Goal: Task Accomplishment & Management: Use online tool/utility

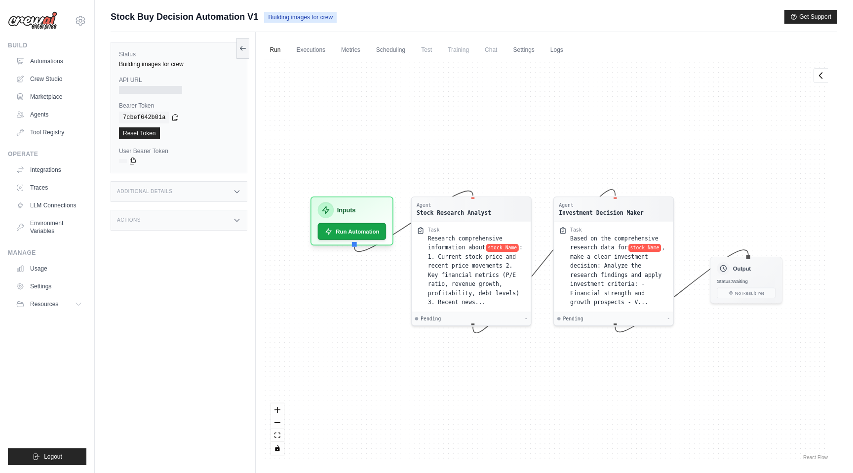
click at [303, 104] on div "Agent Stock Research Analyst Task Research comprehensive information about stoc…" at bounding box center [547, 261] width 566 height 402
click at [149, 89] on div at bounding box center [150, 90] width 63 height 8
click at [131, 89] on div at bounding box center [150, 90] width 63 height 8
click at [191, 88] on icon at bounding box center [188, 89] width 8 height 8
click at [179, 200] on div "Test Endpoints" at bounding box center [179, 195] width 137 height 21
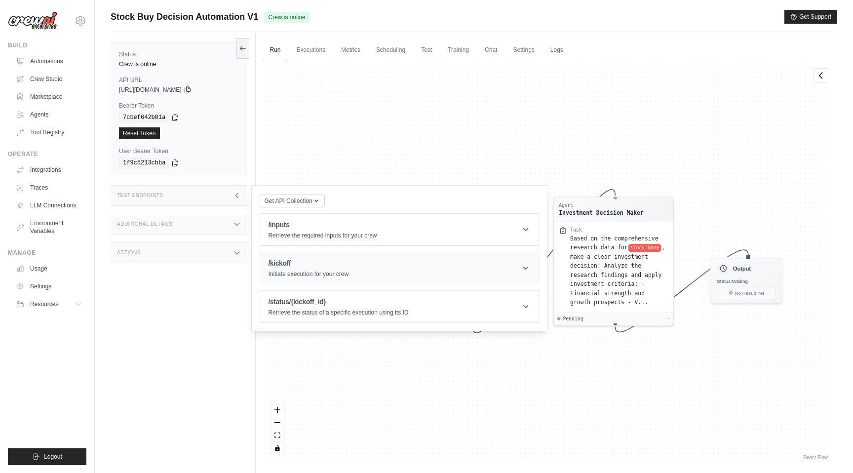
click at [410, 262] on header "/kickoff Initiate execution for your crew" at bounding box center [399, 268] width 278 height 32
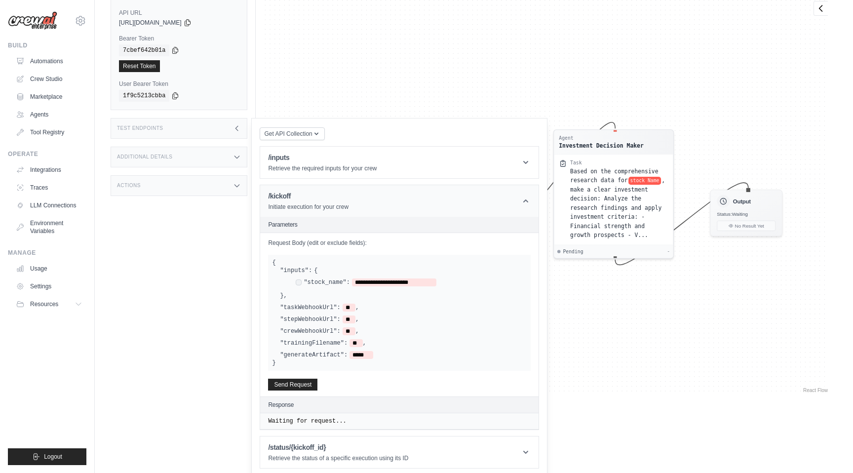
scroll to position [71, 0]
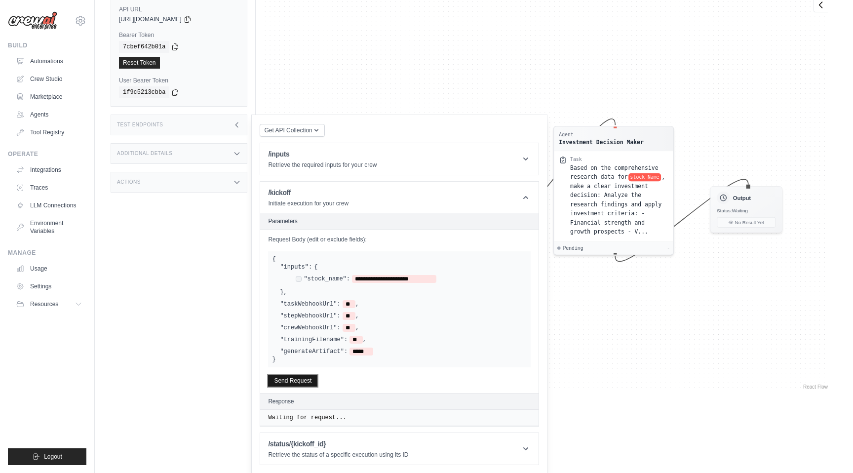
click at [302, 381] on button "Send Request" at bounding box center [292, 381] width 49 height 12
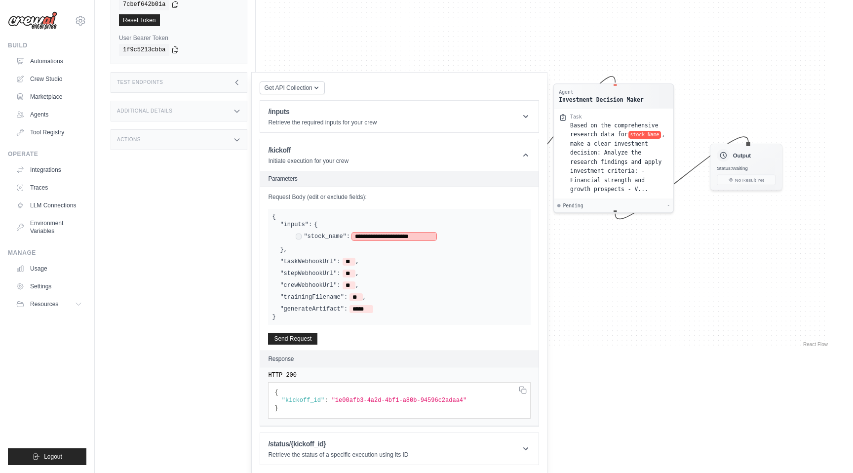
click at [373, 237] on span "**********" at bounding box center [394, 236] width 84 height 8
click at [402, 236] on span "**********" at bounding box center [394, 236] width 84 height 8
click at [436, 253] on div "**********" at bounding box center [399, 267] width 255 height 92
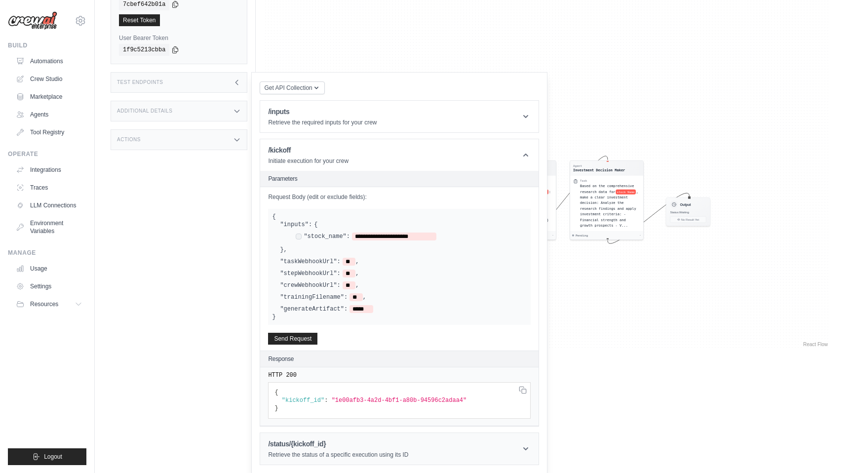
click at [449, 439] on header "/status/{kickoff_id} Retrieve the status of a specific execution using its ID" at bounding box center [399, 449] width 278 height 32
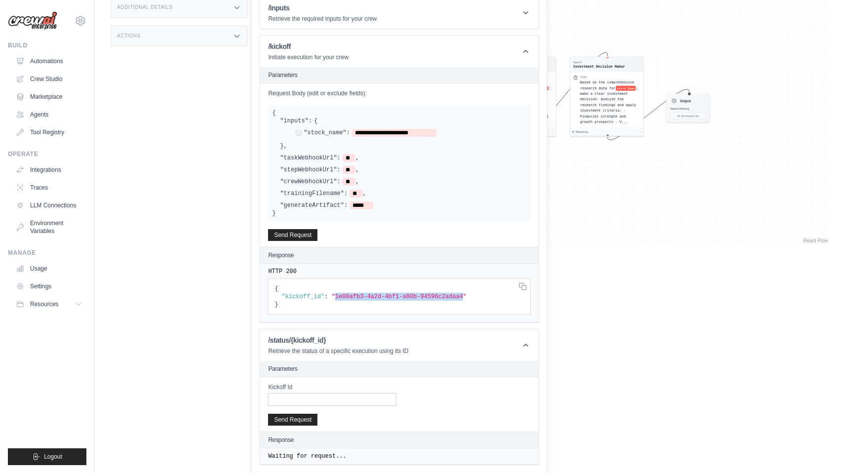
drag, startPoint x: 336, startPoint y: 296, endPoint x: 464, endPoint y: 295, distance: 128.8
click at [464, 295] on span ""1e00afb3-4a2d-4bf1-a80b-94596c2adaa4"" at bounding box center [399, 296] width 135 height 7
copy span "1e00afb3-4a2d-4bf1-a80b-94596c2adaa4"
click at [294, 400] on input "Kickoff Id" at bounding box center [332, 399] width 128 height 13
paste input "**********"
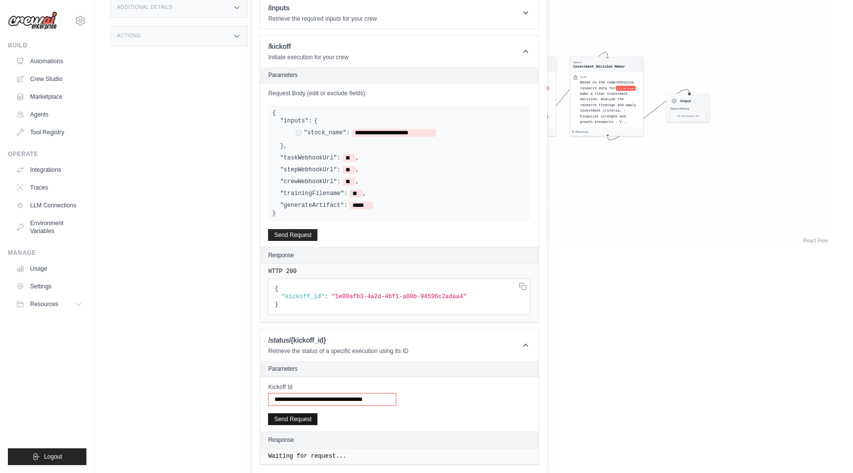
type input "**********"
click at [292, 422] on button "Send Request" at bounding box center [292, 419] width 49 height 12
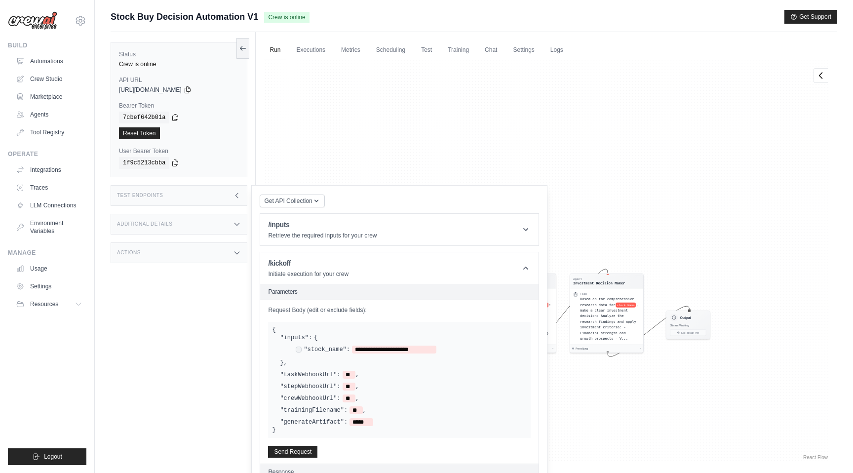
click at [513, 142] on div "Agent Stock Research Analyst Task Research comprehensive information about stoc…" at bounding box center [547, 261] width 566 height 402
click at [527, 268] on icon at bounding box center [525, 268] width 5 height 3
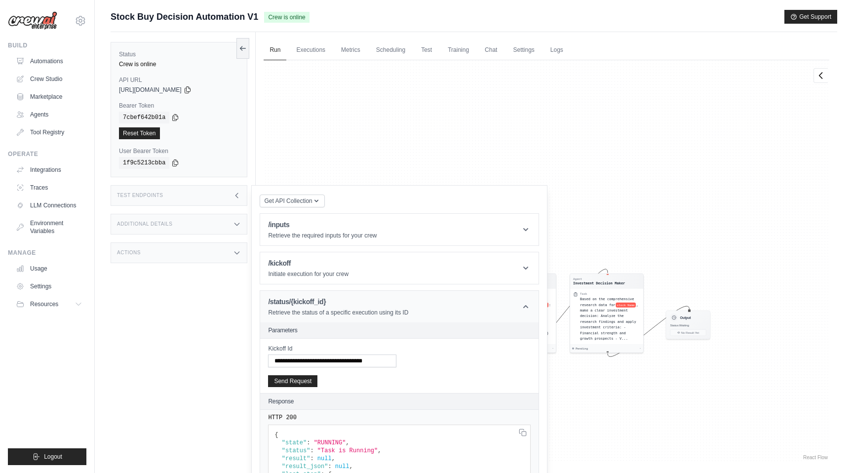
click at [524, 304] on icon at bounding box center [526, 307] width 10 height 10
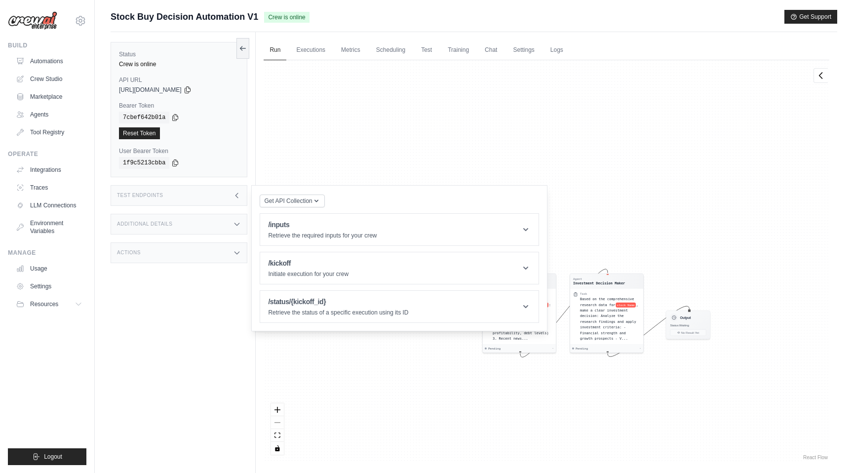
click at [424, 371] on div "Agent Stock Research Analyst Task Research comprehensive information about stoc…" at bounding box center [547, 261] width 566 height 402
click at [209, 219] on div "Additional Details" at bounding box center [179, 224] width 137 height 21
click at [209, 191] on div "Test Endpoints" at bounding box center [179, 195] width 137 height 21
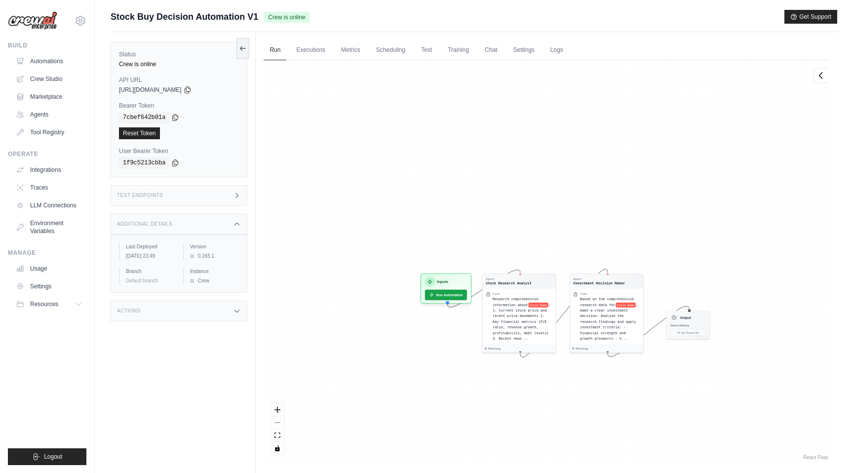
click at [200, 311] on div "Actions" at bounding box center [179, 311] width 137 height 21
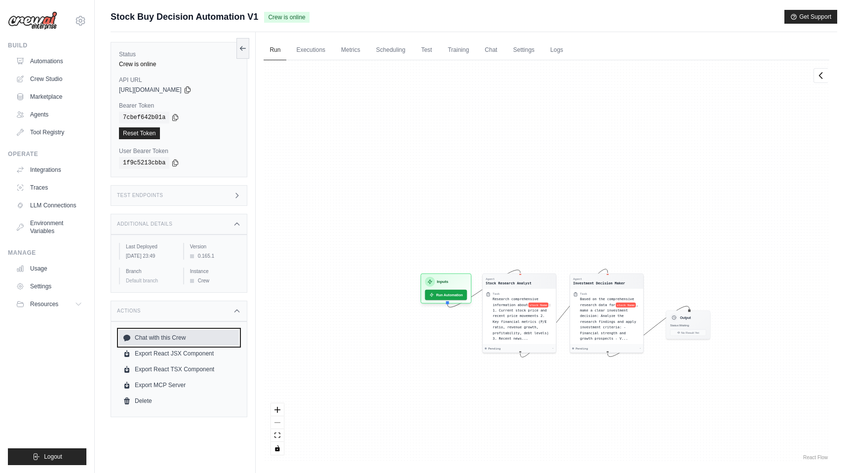
click at [173, 343] on link "Chat with this Crew" at bounding box center [179, 338] width 120 height 16
click at [331, 275] on div "Agent Stock Research Analyst Task Research comprehensive information about stoc…" at bounding box center [547, 261] width 566 height 402
click at [314, 59] on link "Executions" at bounding box center [310, 50] width 41 height 21
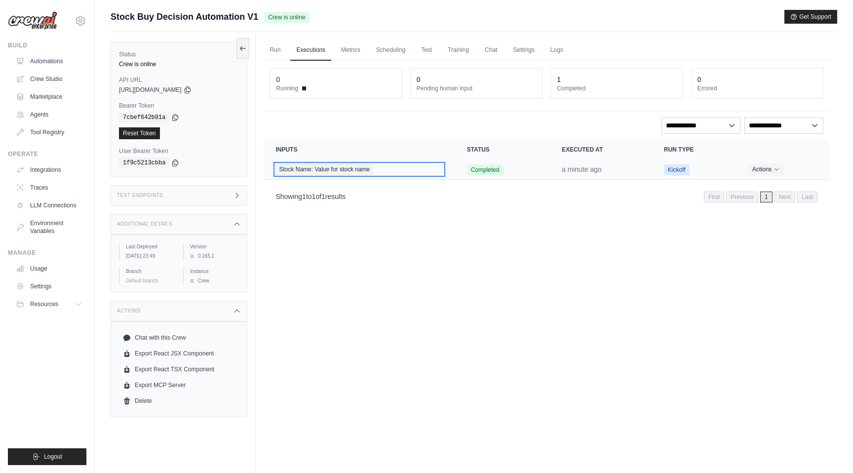
click at [405, 169] on div "Stock Name: Value for stock name" at bounding box center [358, 169] width 167 height 11
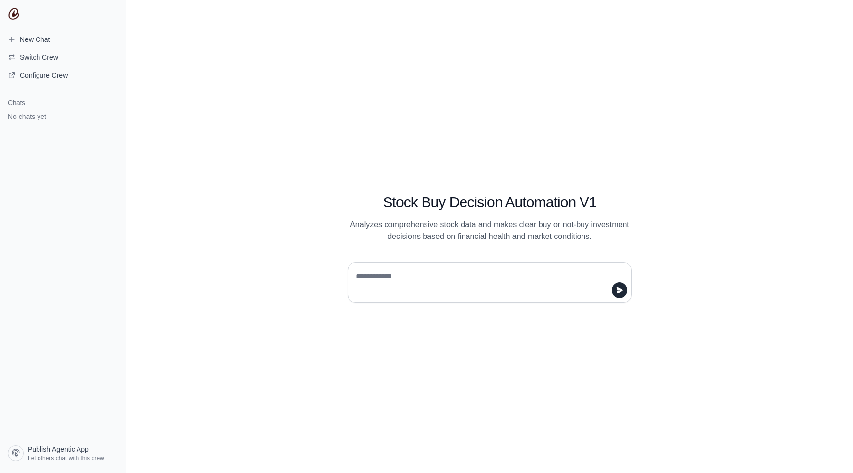
click at [385, 280] on textarea at bounding box center [487, 282] width 266 height 28
type textarea "**********"
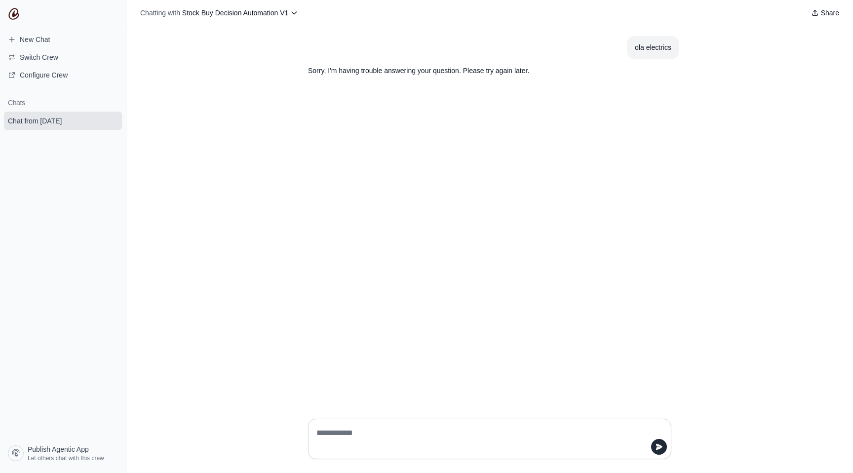
click at [415, 430] on textarea at bounding box center [486, 439] width 344 height 28
type textarea "***"
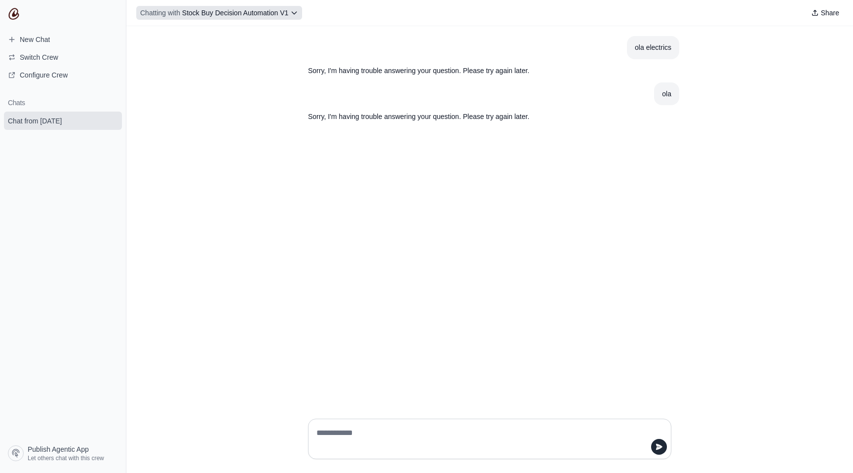
click at [288, 10] on span "Stock Buy Decision Automation V1" at bounding box center [235, 13] width 107 height 8
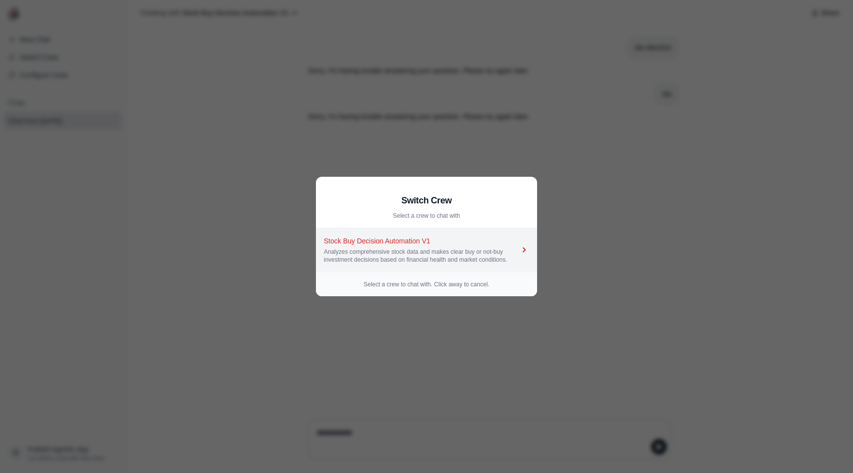
click at [455, 254] on div "Analyzes comprehensive stock data and makes clear buy or not-buy investment dec…" at bounding box center [421, 256] width 195 height 16
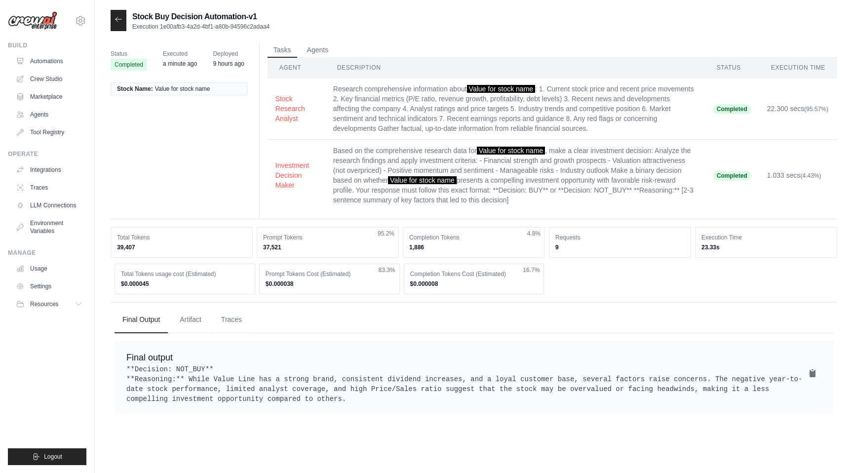
click at [163, 59] on span "a minute ago" at bounding box center [180, 64] width 34 height 10
click at [55, 61] on link "Automations" at bounding box center [50, 61] width 75 height 16
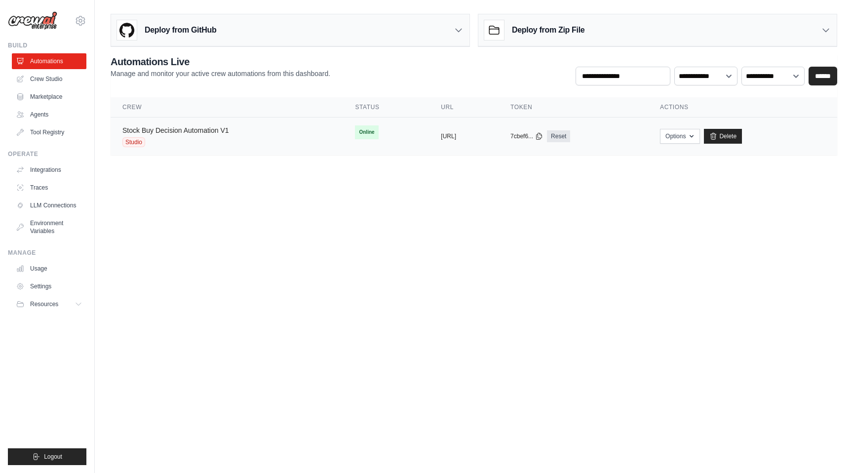
click at [221, 129] on link "Stock Buy Decision Automation V1" at bounding box center [175, 130] width 107 height 8
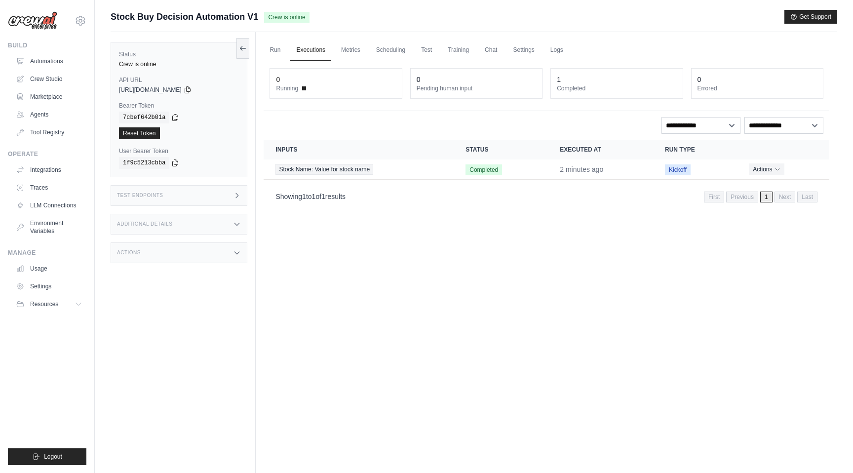
click at [294, 85] on span "Running" at bounding box center [287, 88] width 22 height 8
click at [401, 270] on div "Run Executions Metrics Scheduling Test Training Chat Settings Logs 0 Running 0 …" at bounding box center [546, 268] width 581 height 473
click at [279, 51] on link "Run" at bounding box center [275, 50] width 23 height 21
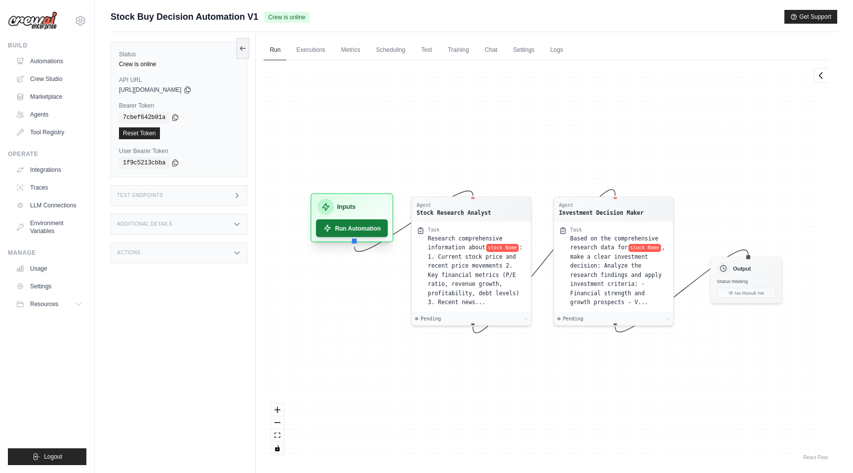
click at [353, 229] on button "Run Automation" at bounding box center [352, 228] width 72 height 18
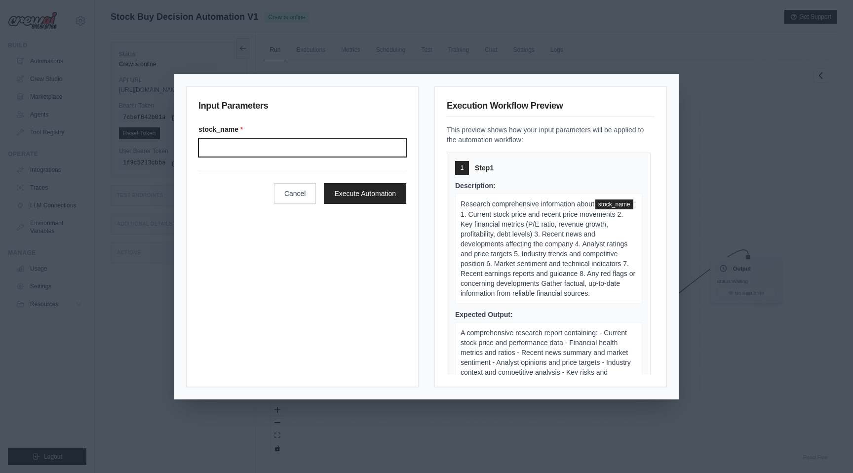
click at [290, 144] on input "stock_name *" at bounding box center [302, 147] width 208 height 19
type input "***"
click button "Execute Automation" at bounding box center [365, 193] width 82 height 21
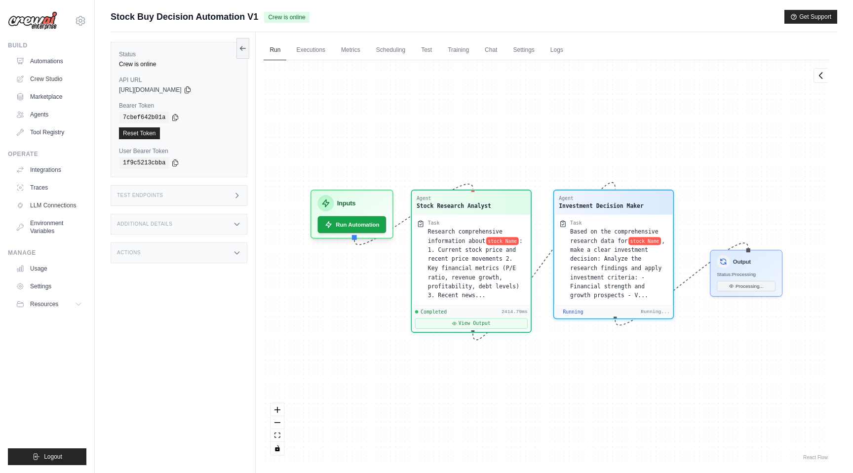
scroll to position [611, 0]
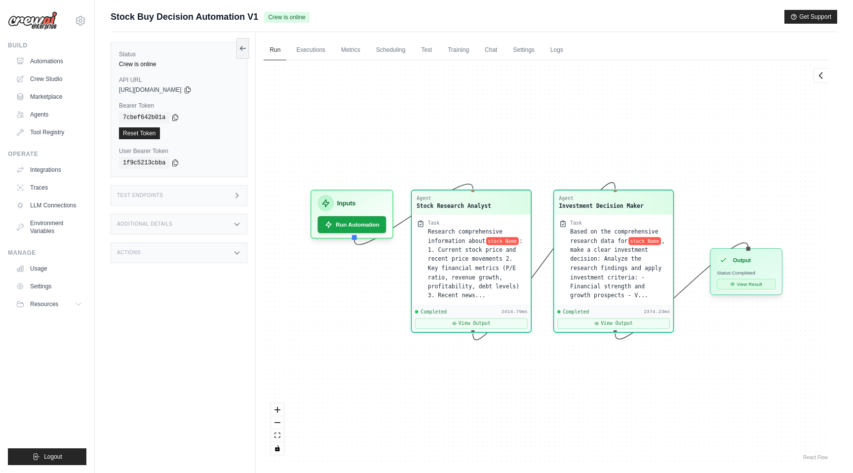
click at [744, 282] on button "View Result" at bounding box center [746, 284] width 59 height 10
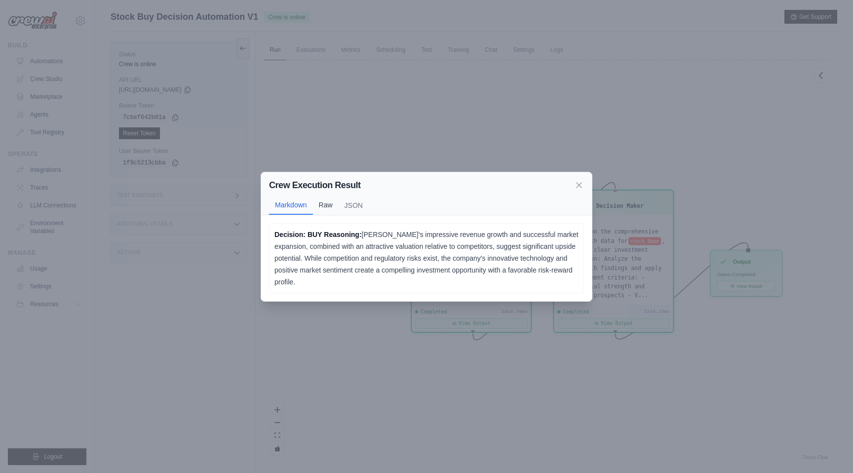
click at [324, 210] on button "Raw" at bounding box center [326, 204] width 26 height 19
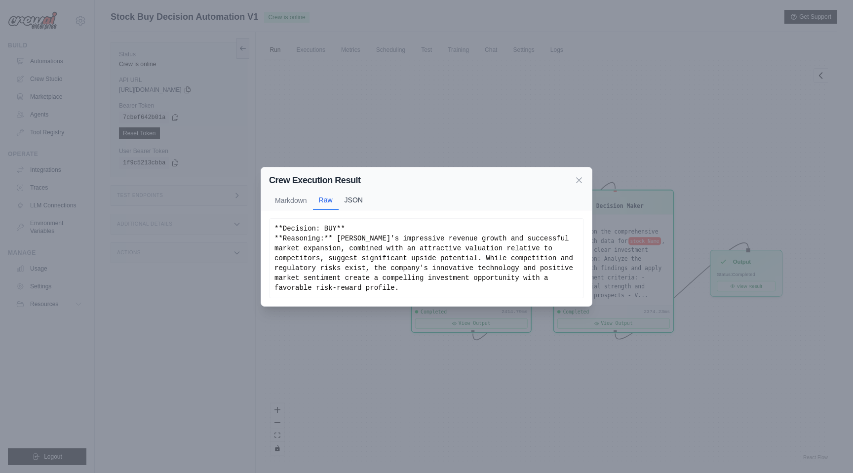
click at [349, 200] on button "JSON" at bounding box center [354, 200] width 30 height 19
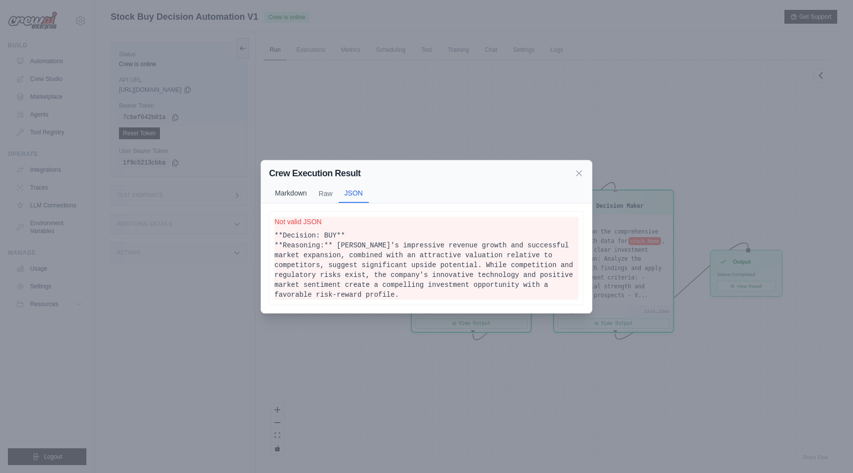
click at [300, 193] on button "Markdown" at bounding box center [291, 193] width 44 height 19
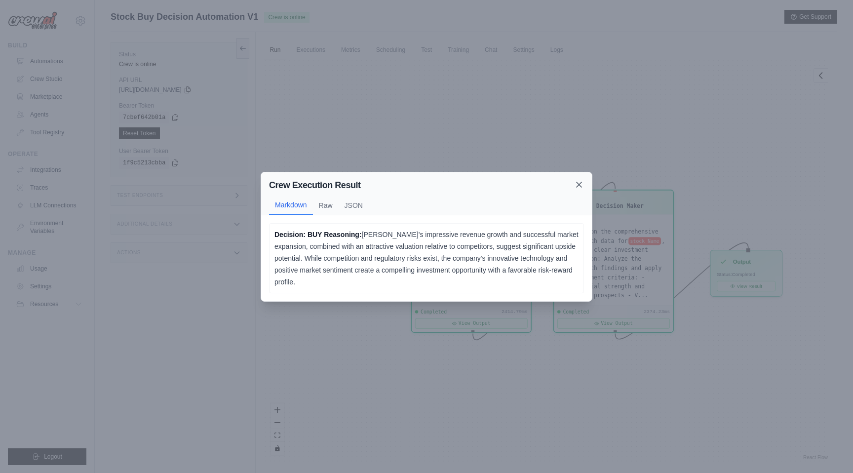
click at [581, 188] on icon at bounding box center [579, 185] width 10 height 10
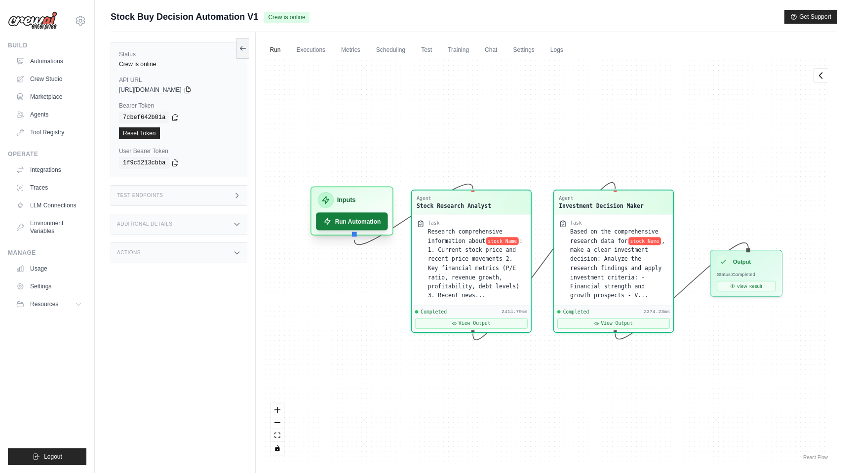
click at [352, 227] on button "Run Automation" at bounding box center [352, 221] width 72 height 18
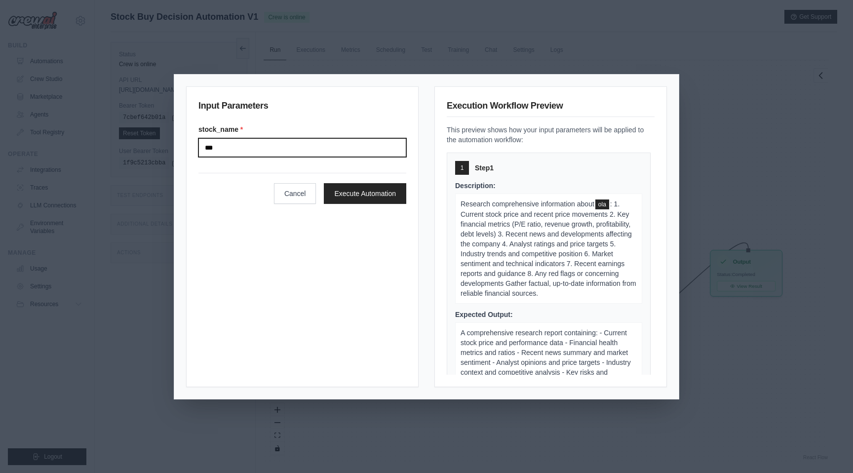
click at [288, 151] on input "***" at bounding box center [302, 147] width 208 height 19
type input "*********"
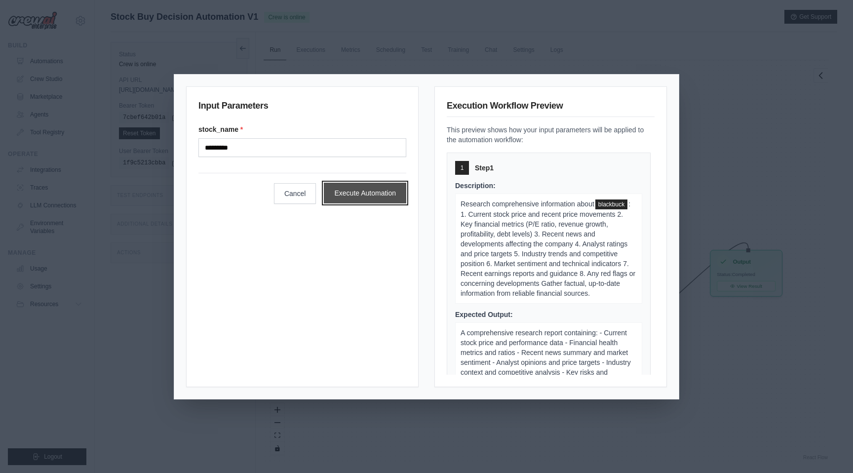
click at [384, 195] on button "Execute Automation" at bounding box center [365, 193] width 82 height 21
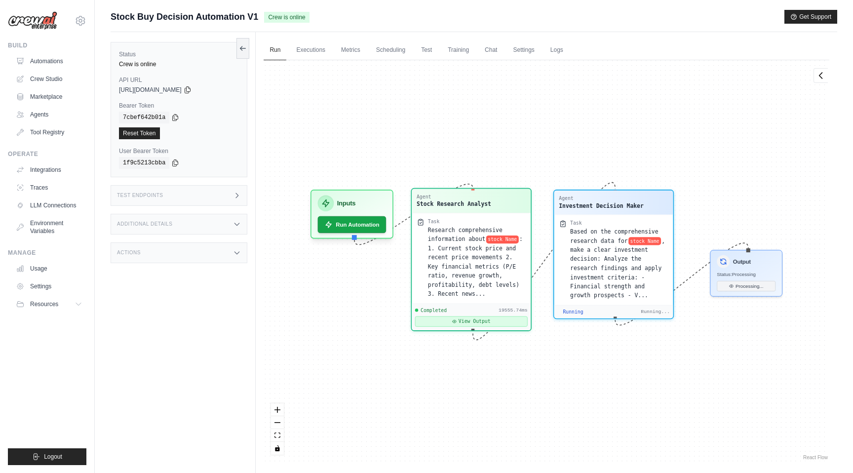
scroll to position [1308, 0]
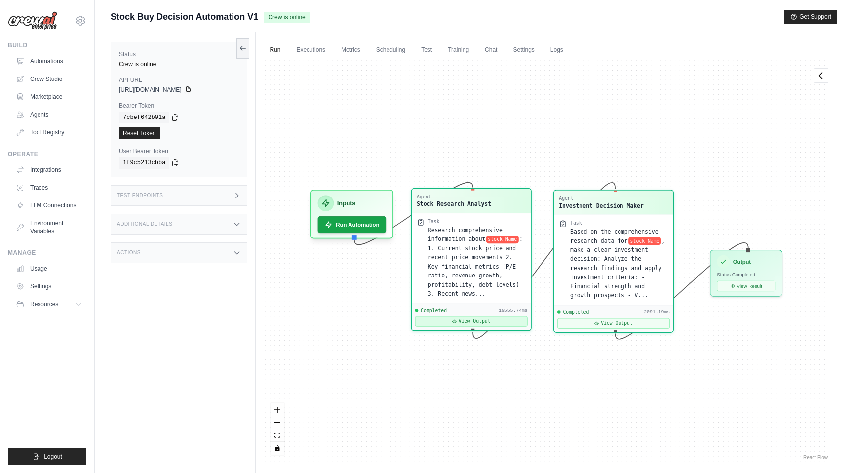
click at [472, 319] on button "View Output" at bounding box center [471, 321] width 113 height 10
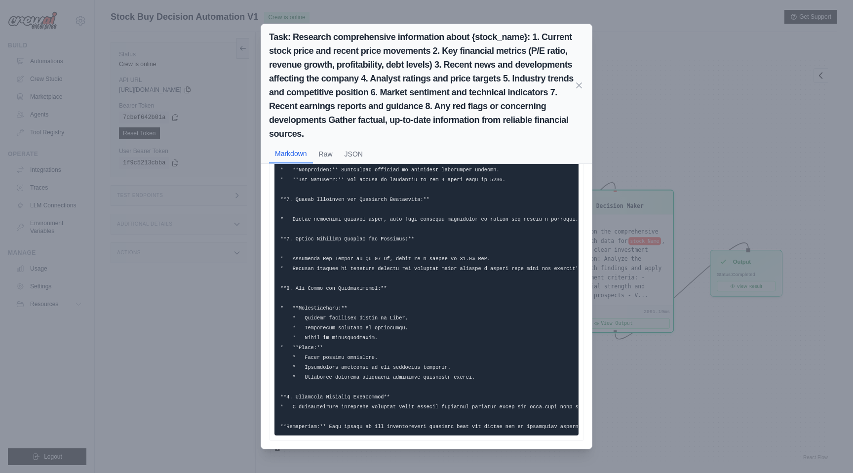
scroll to position [0, 0]
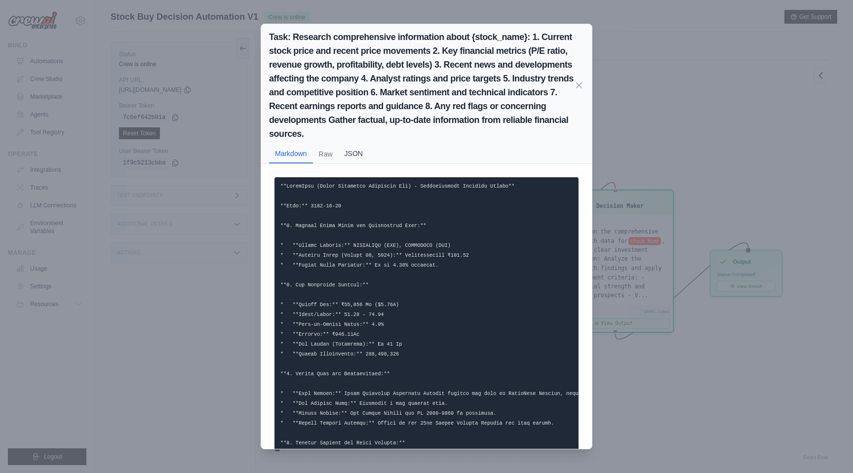
click at [352, 152] on button "JSON" at bounding box center [354, 153] width 30 height 19
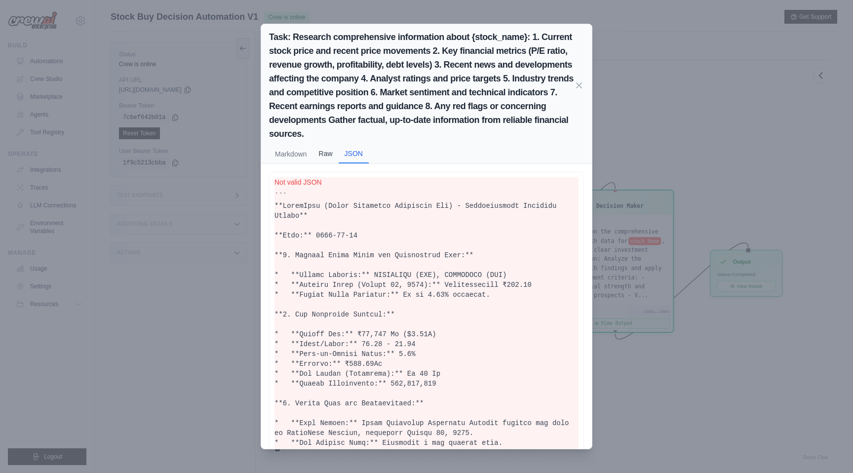
click at [328, 155] on button "Raw" at bounding box center [326, 153] width 26 height 19
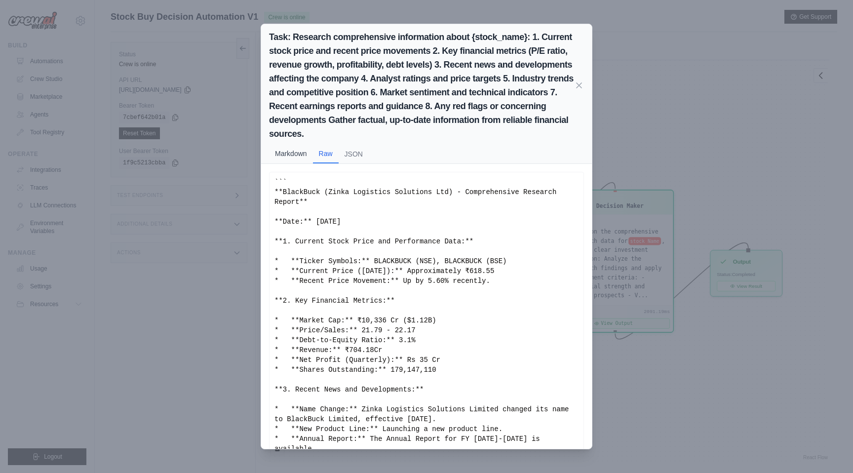
click at [301, 156] on button "Markdown" at bounding box center [291, 153] width 44 height 19
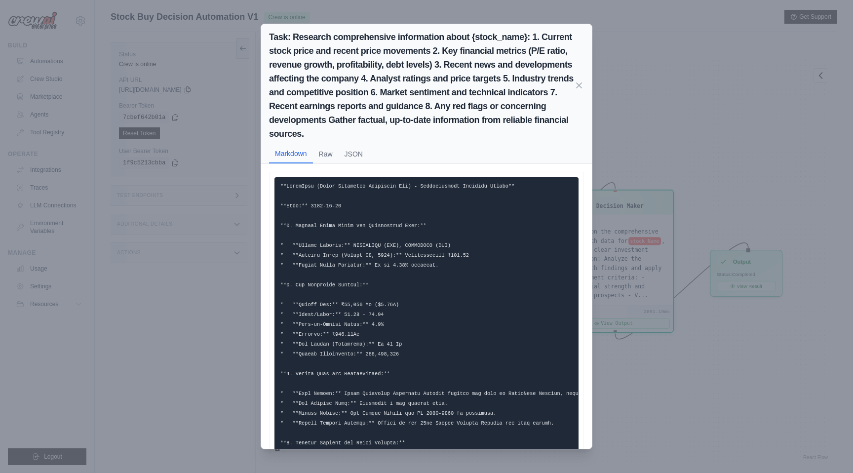
click at [653, 111] on div "Task: Research comprehensive information about {stock_name}: 1. Current stock p…" at bounding box center [426, 236] width 853 height 473
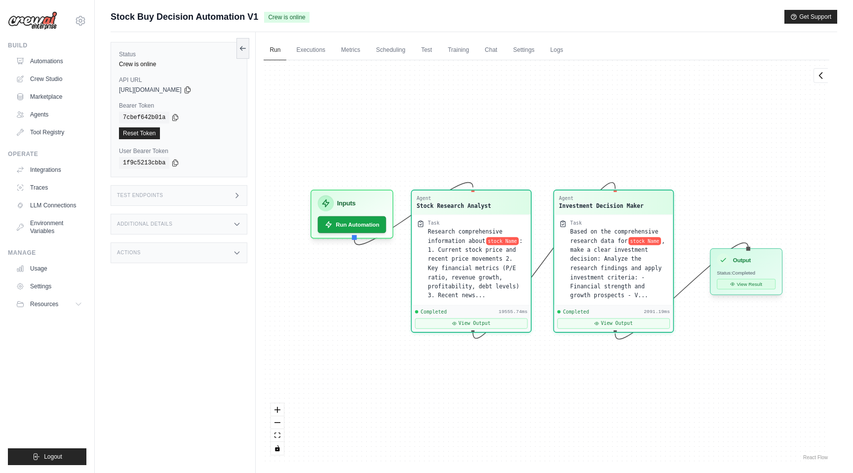
click at [740, 285] on button "View Result" at bounding box center [746, 284] width 59 height 10
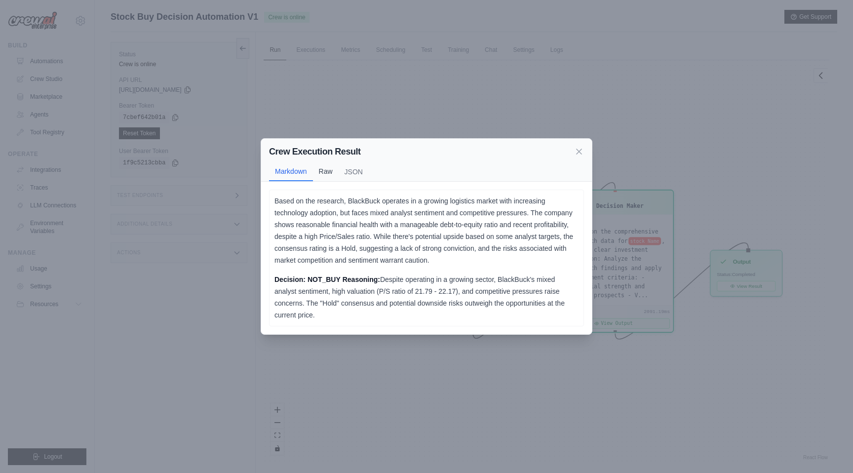
click at [327, 172] on button "Raw" at bounding box center [326, 171] width 26 height 19
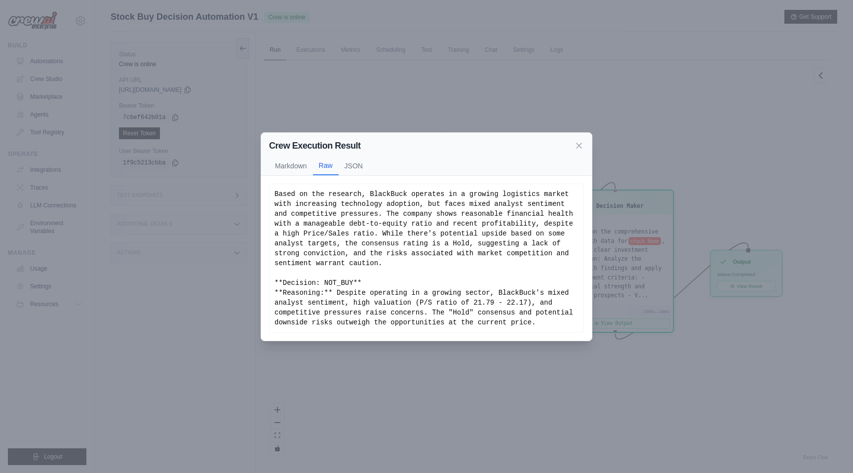
click at [579, 146] on icon at bounding box center [579, 146] width 10 height 10
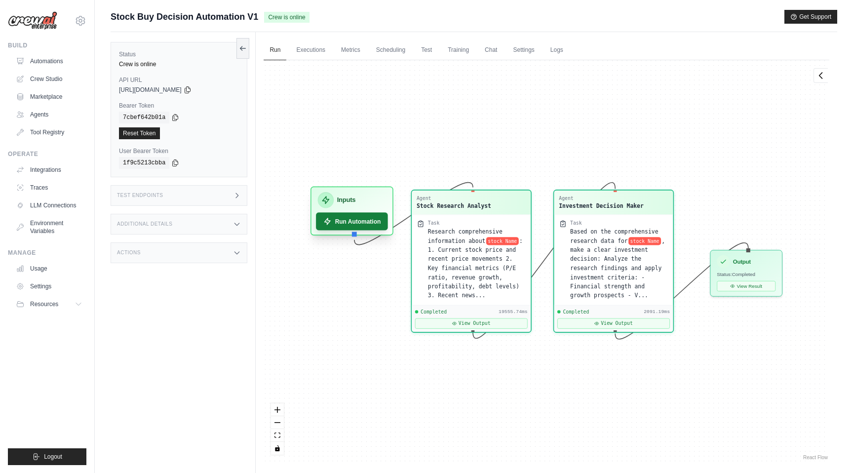
click at [356, 222] on button "Run Automation" at bounding box center [352, 221] width 72 height 18
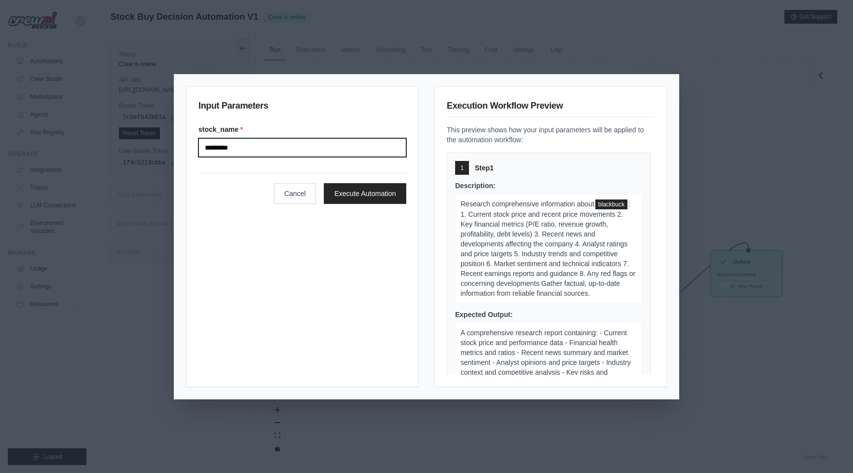
click at [300, 149] on input "*********" at bounding box center [302, 147] width 208 height 19
type input "*"
type input "***"
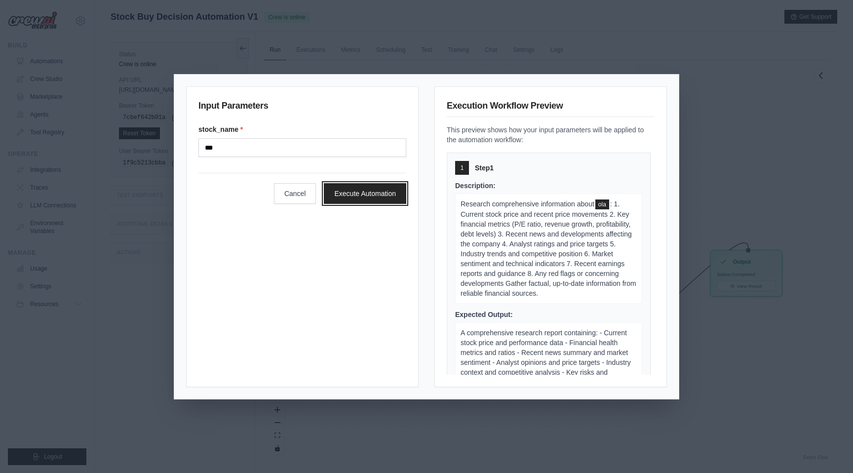
click at [389, 198] on button "Execute Automation" at bounding box center [365, 193] width 82 height 21
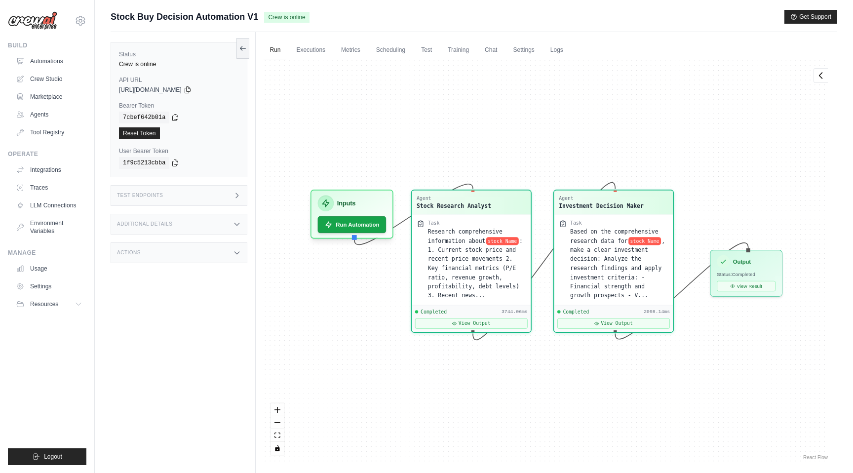
scroll to position [584, 0]
click at [734, 283] on icon at bounding box center [733, 284] width 4 height 3
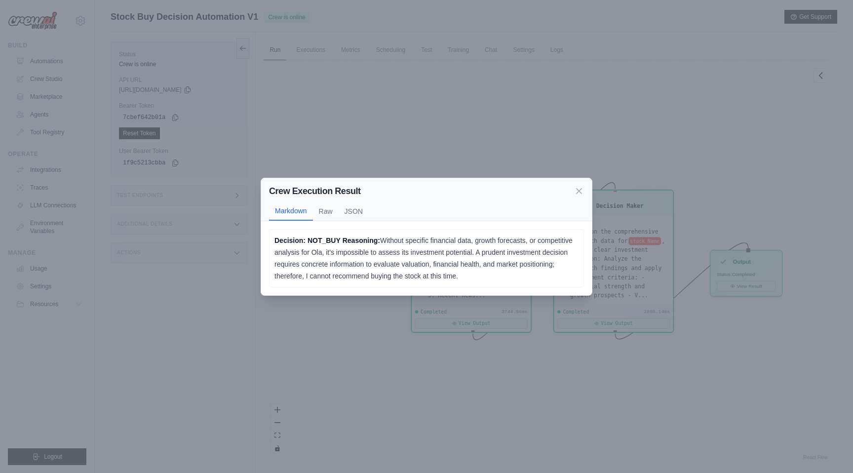
click at [579, 182] on div "Crew Execution Result Markdown Raw JSON" at bounding box center [426, 199] width 331 height 43
click at [579, 191] on icon at bounding box center [579, 191] width 10 height 10
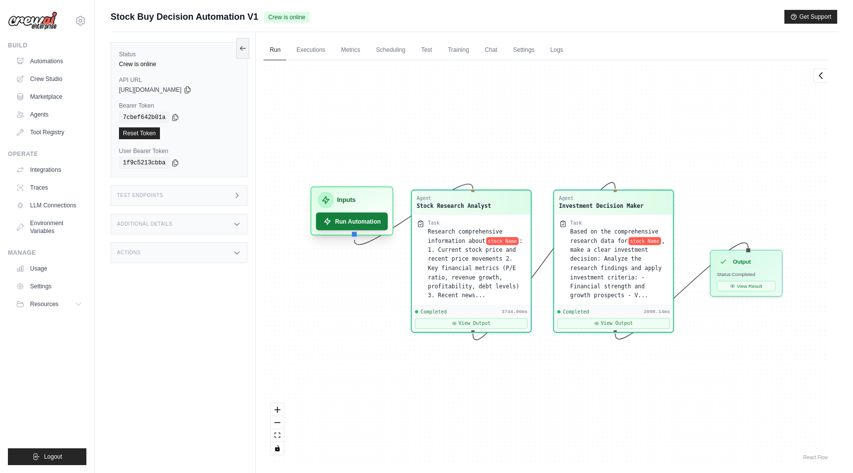
click at [356, 222] on button "Run Automation" at bounding box center [352, 221] width 72 height 18
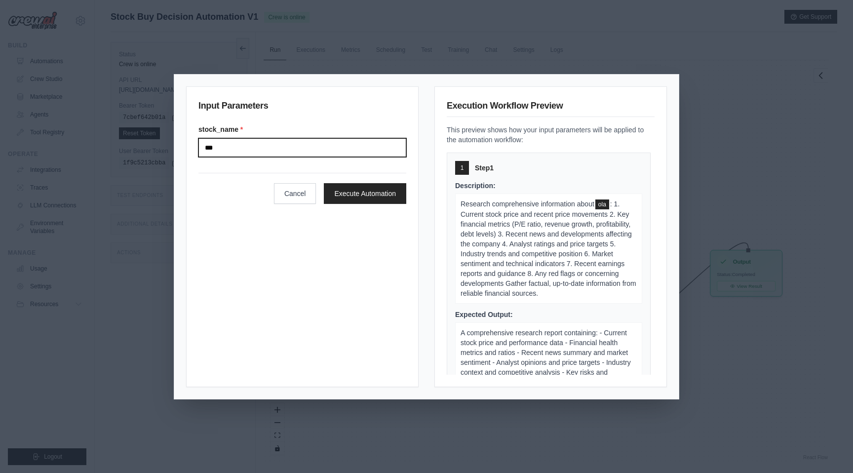
click at [279, 150] on input "***" at bounding box center [302, 147] width 208 height 19
type input "*"
type input "***"
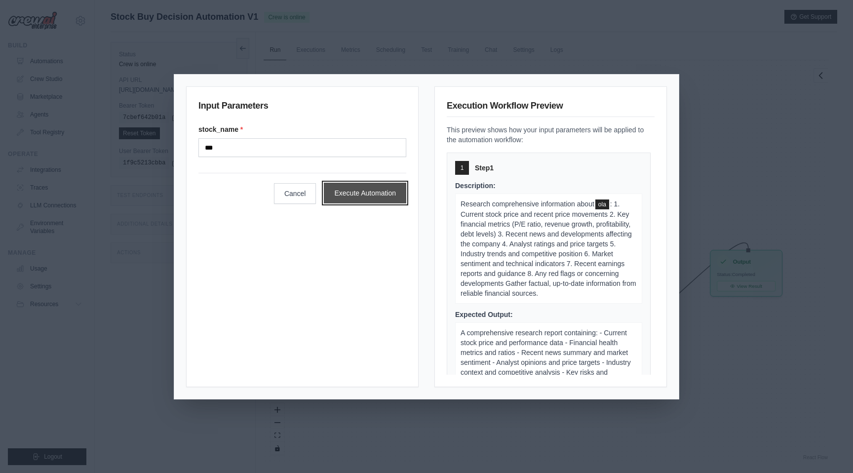
click at [381, 193] on button "Execute Automation" at bounding box center [365, 193] width 82 height 21
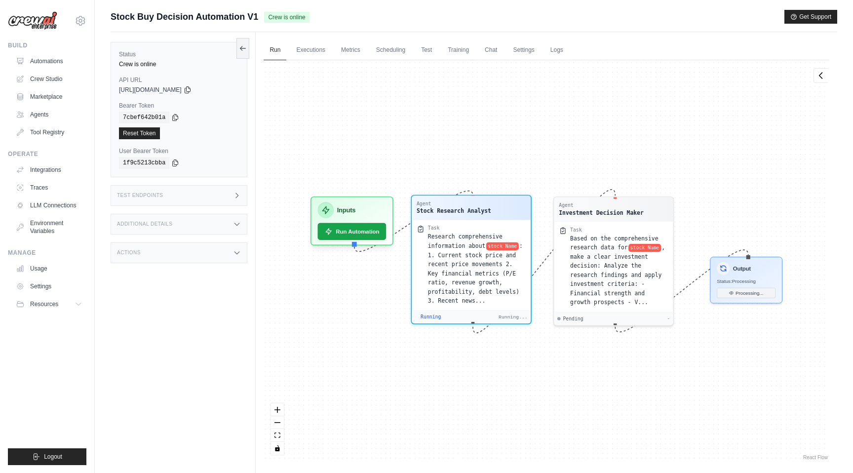
click at [442, 316] on div "Running Running..." at bounding box center [471, 317] width 113 height 6
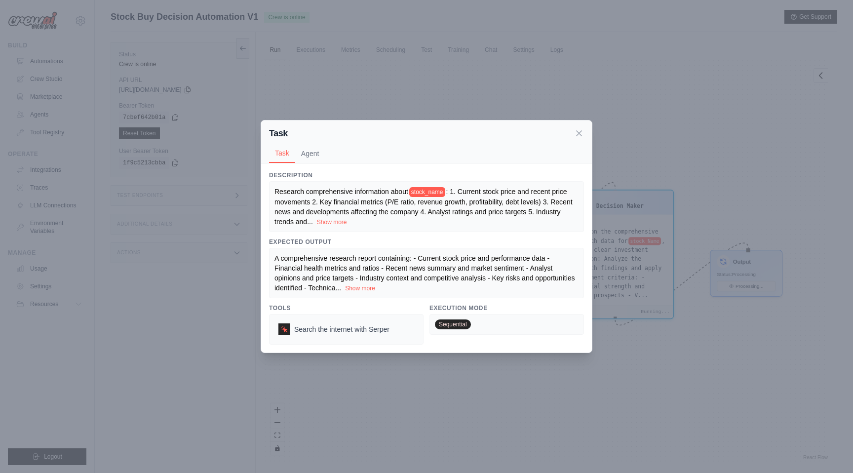
scroll to position [629, 0]
click at [578, 135] on icon at bounding box center [579, 133] width 10 height 10
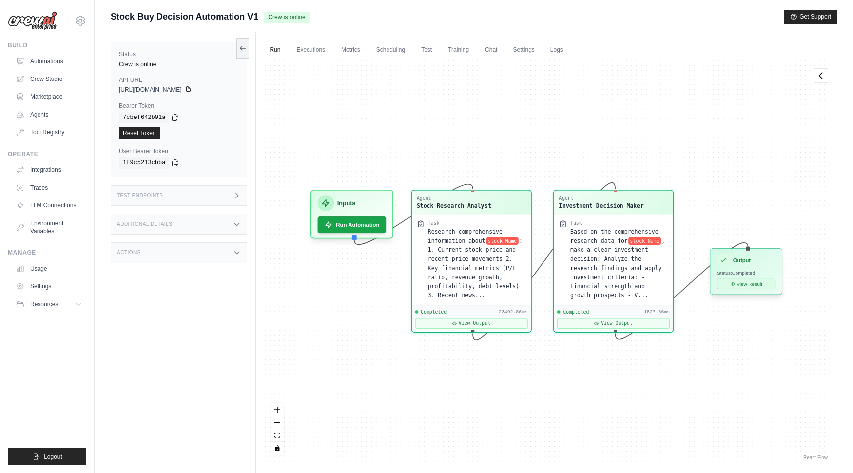
click at [745, 282] on button "View Result" at bounding box center [746, 284] width 59 height 10
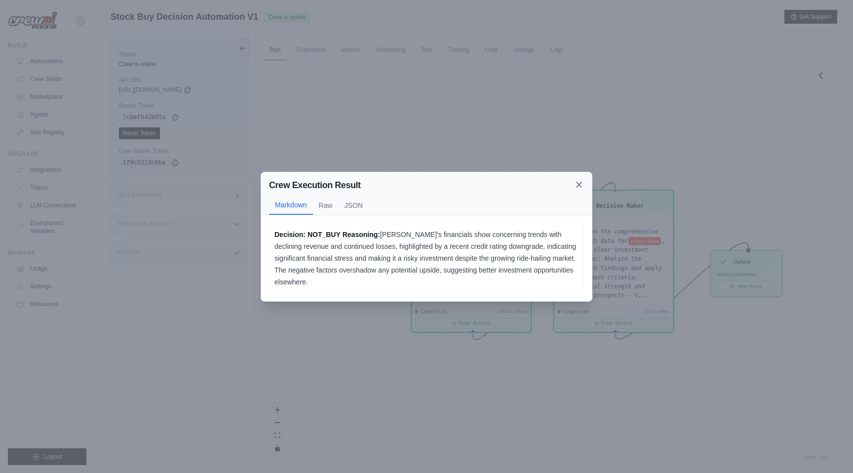
click at [579, 184] on icon at bounding box center [578, 184] width 5 height 5
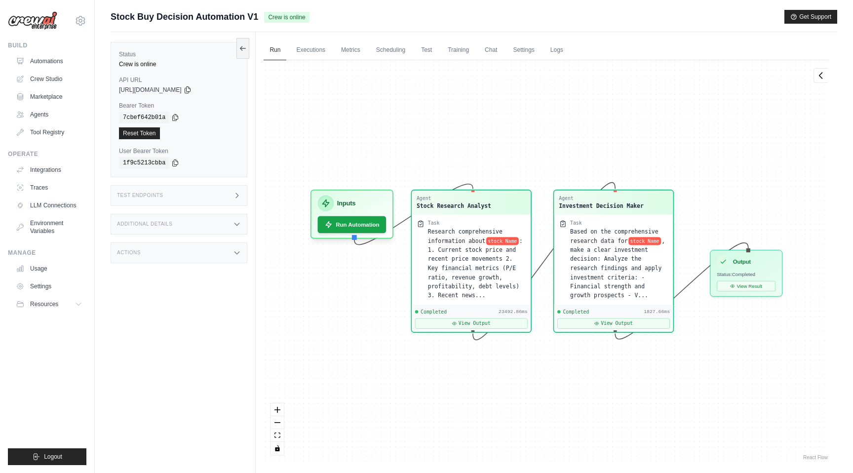
click at [339, 337] on div "Agent Stock Research Analyst Task Research comprehensive information about stoc…" at bounding box center [547, 261] width 566 height 402
click at [285, 140] on div "Agent Stock Research Analyst Task Research comprehensive information about stoc…" at bounding box center [547, 261] width 566 height 402
click at [314, 63] on div "Agent Stock Research Analyst Task Research comprehensive information about stoc…" at bounding box center [547, 261] width 566 height 402
click at [313, 49] on link "Executions" at bounding box center [310, 50] width 41 height 21
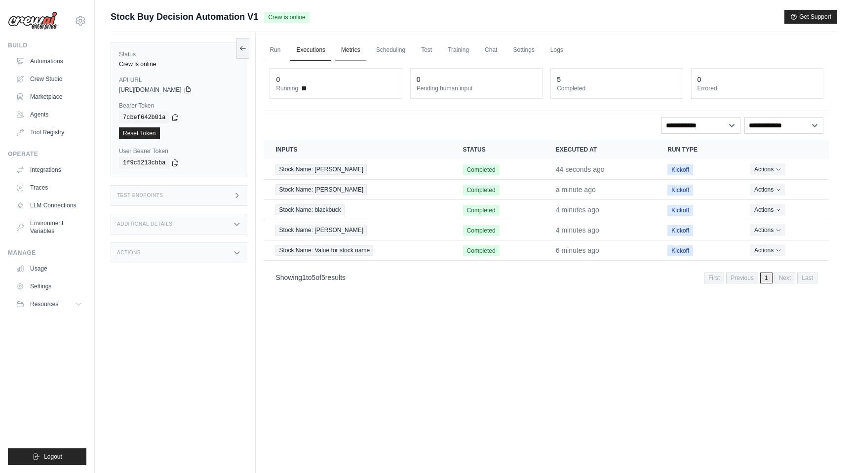
click at [349, 53] on link "Metrics" at bounding box center [350, 50] width 31 height 21
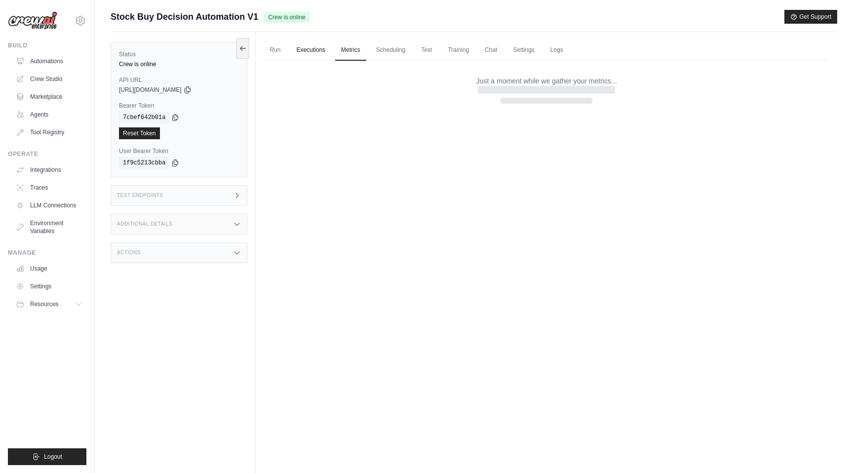
click at [302, 53] on link "Executions" at bounding box center [310, 50] width 41 height 21
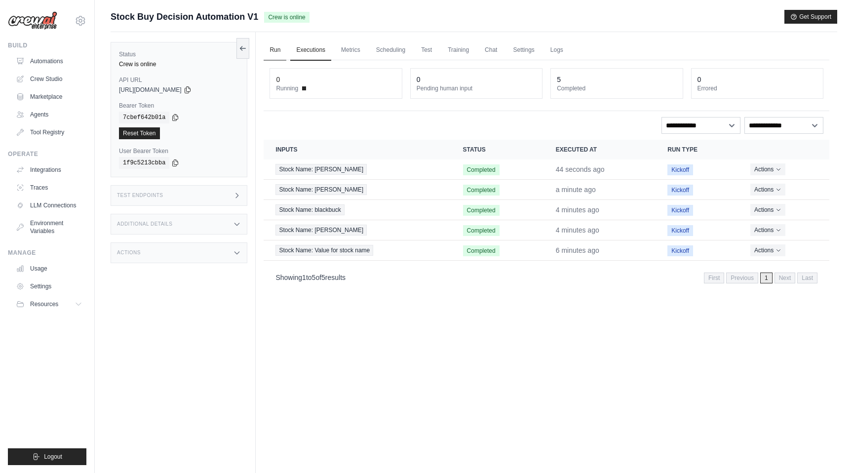
click at [279, 52] on link "Run" at bounding box center [275, 50] width 23 height 21
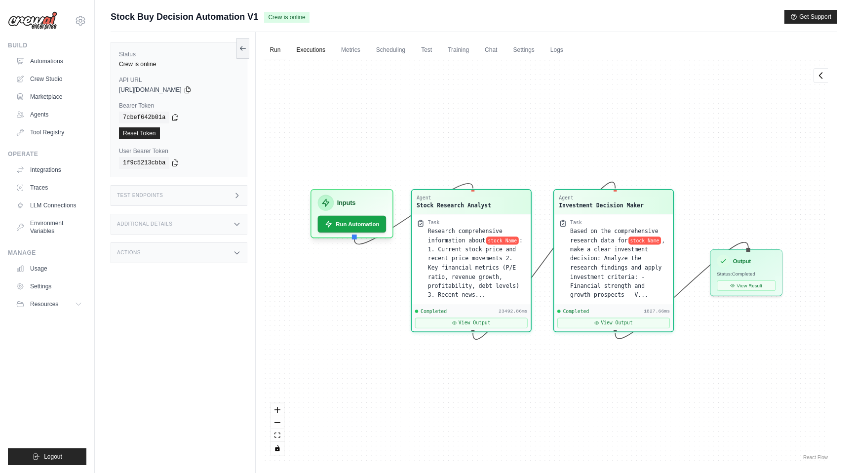
click at [306, 54] on link "Executions" at bounding box center [310, 50] width 41 height 21
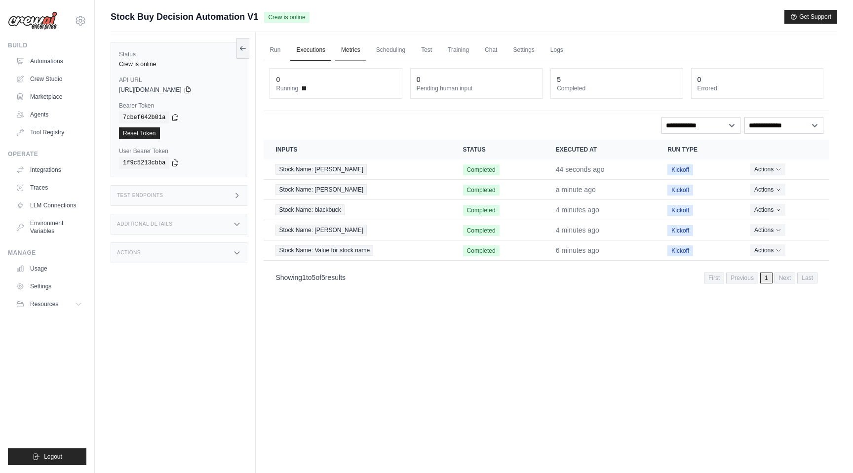
click at [350, 53] on link "Metrics" at bounding box center [350, 50] width 31 height 21
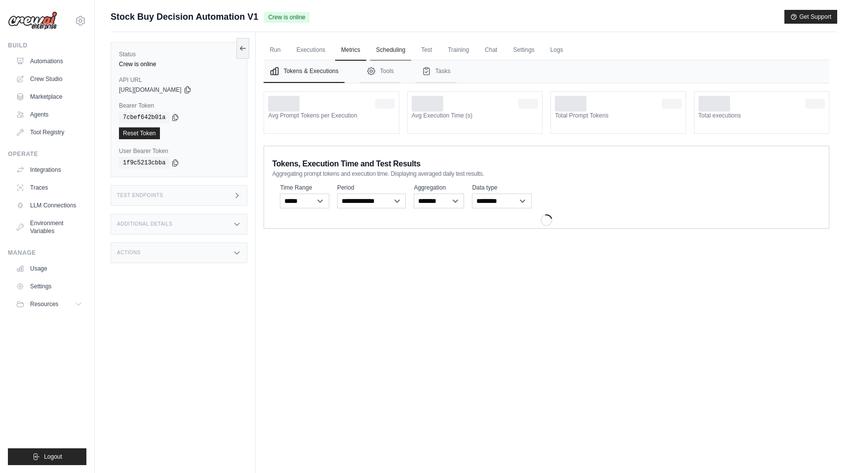
click at [386, 52] on link "Scheduling" at bounding box center [390, 50] width 41 height 21
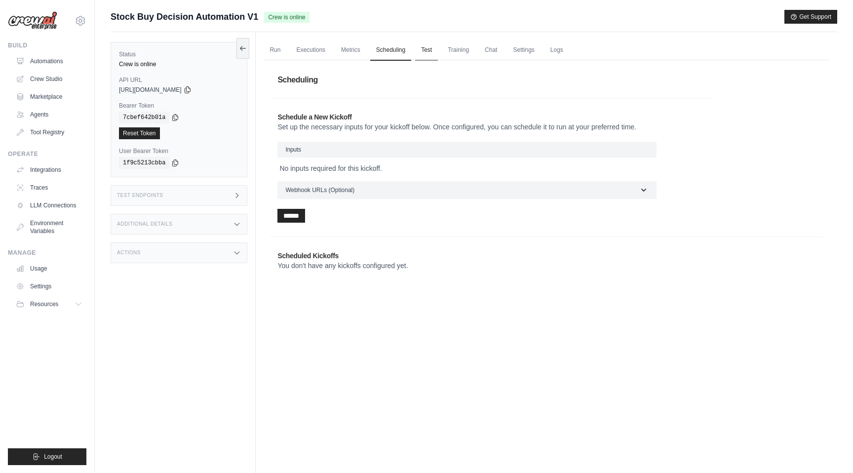
click at [431, 52] on link "Test" at bounding box center [426, 50] width 23 height 21
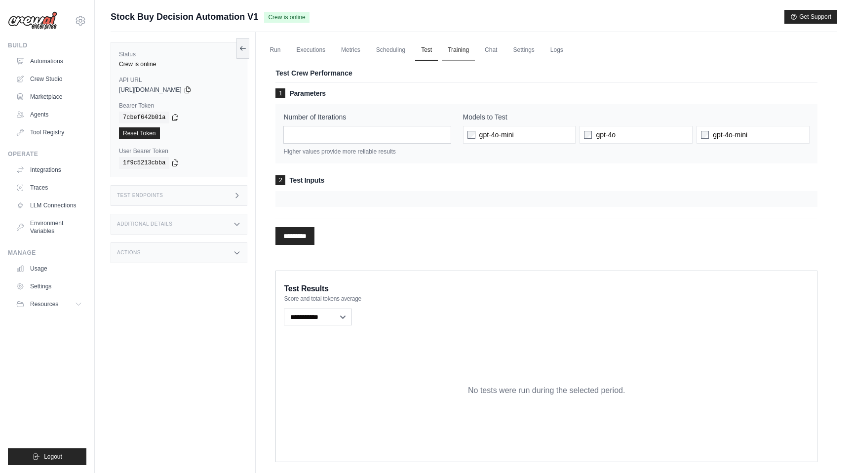
click at [460, 52] on link "Training" at bounding box center [458, 50] width 33 height 21
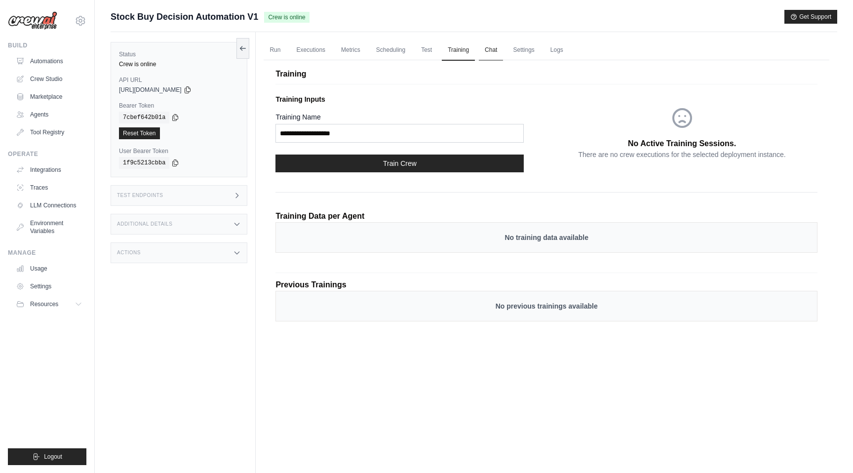
click at [490, 54] on link "Chat" at bounding box center [491, 50] width 24 height 21
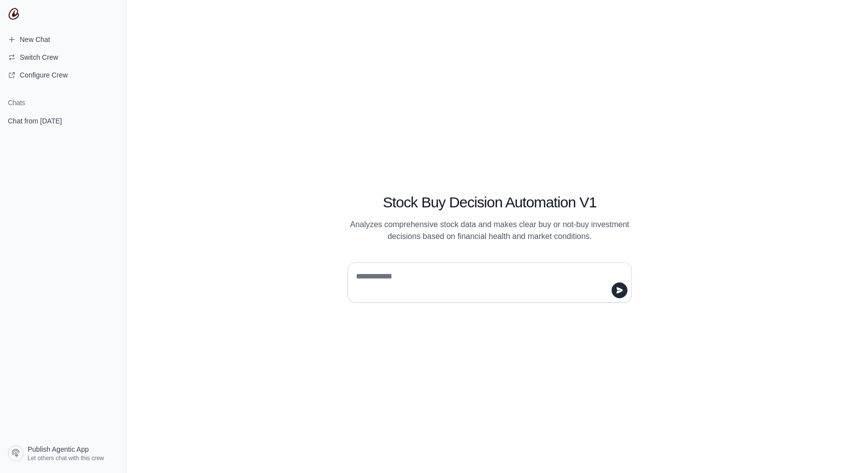
click at [411, 271] on textarea at bounding box center [487, 282] width 266 height 28
type textarea "***"
